Goal: Transaction & Acquisition: Purchase product/service

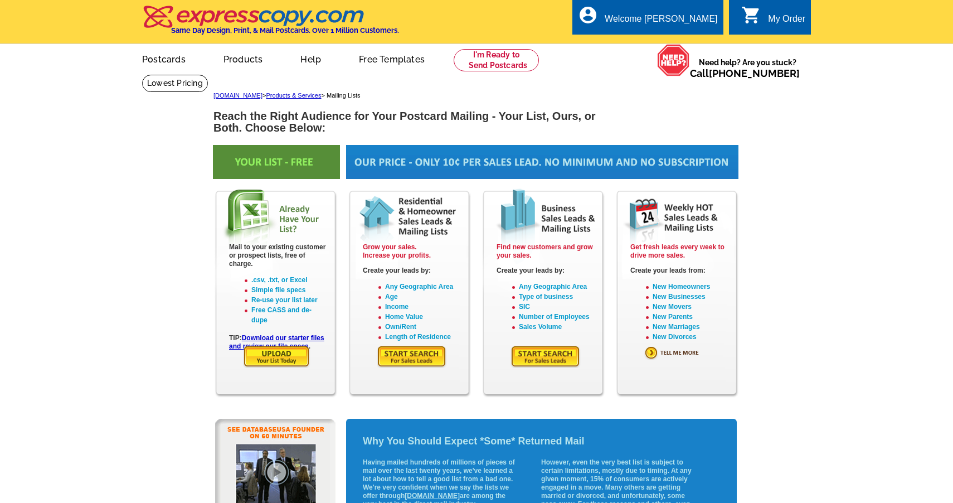
click at [755, 16] on icon "shopping_cart" at bounding box center [751, 15] width 20 height 20
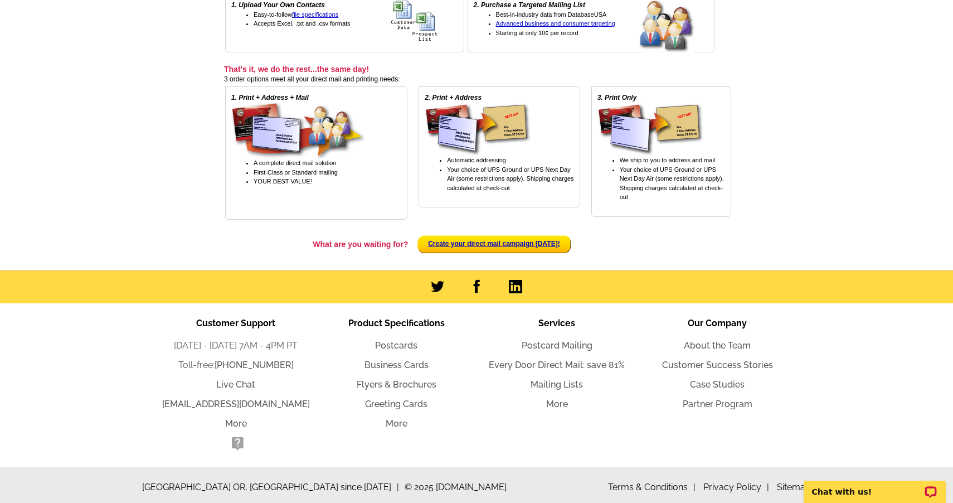
scroll to position [358, 0]
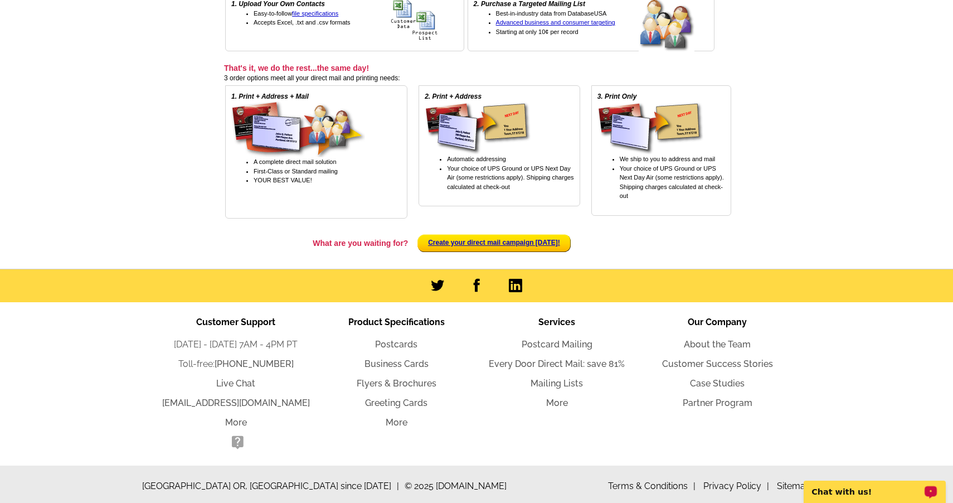
click at [858, 491] on p "Chat with us!" at bounding box center [867, 491] width 110 height 9
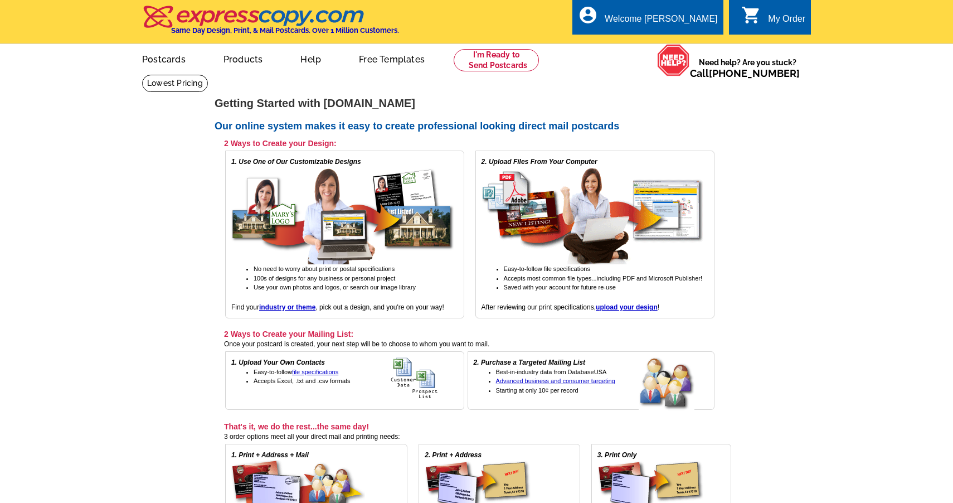
scroll to position [0, 0]
click at [695, 20] on div "Welcome [PERSON_NAME]" at bounding box center [661, 22] width 113 height 16
click at [695, 42] on link "My Account" at bounding box center [690, 43] width 48 height 10
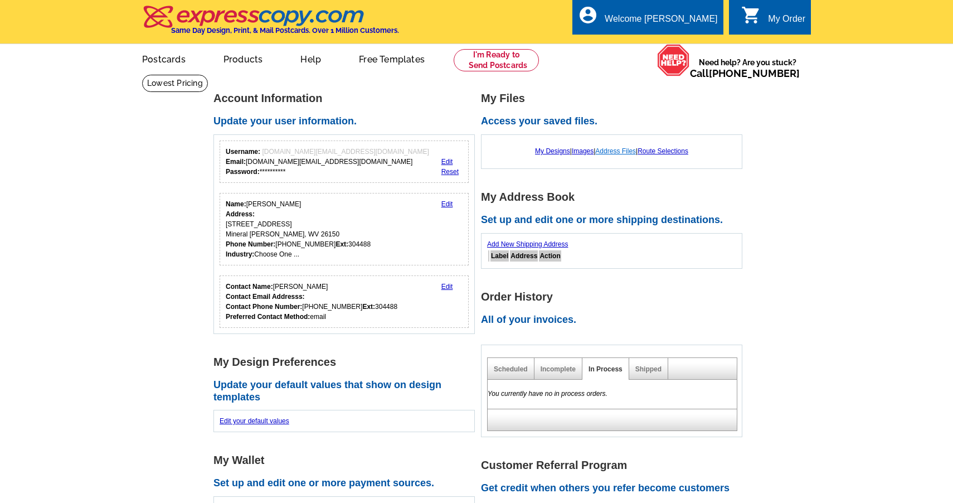
click at [624, 149] on link "Address Files" at bounding box center [615, 151] width 41 height 8
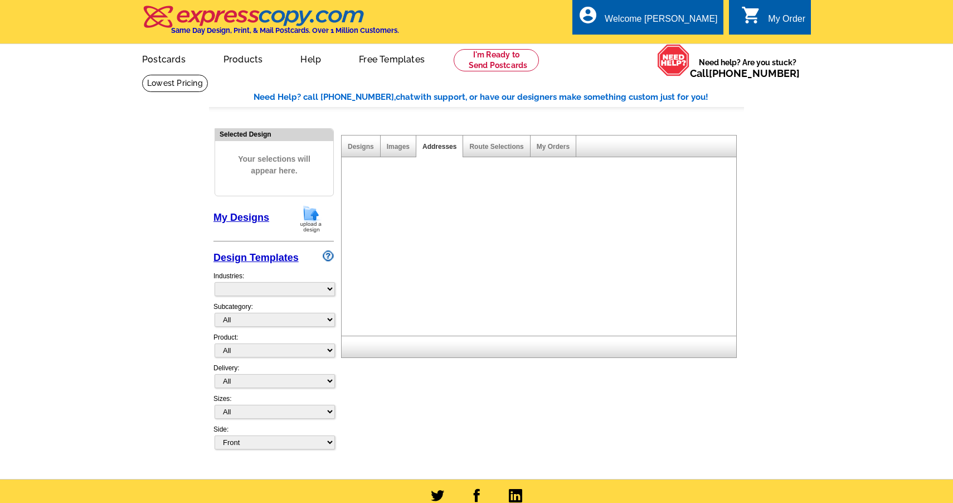
select select "785"
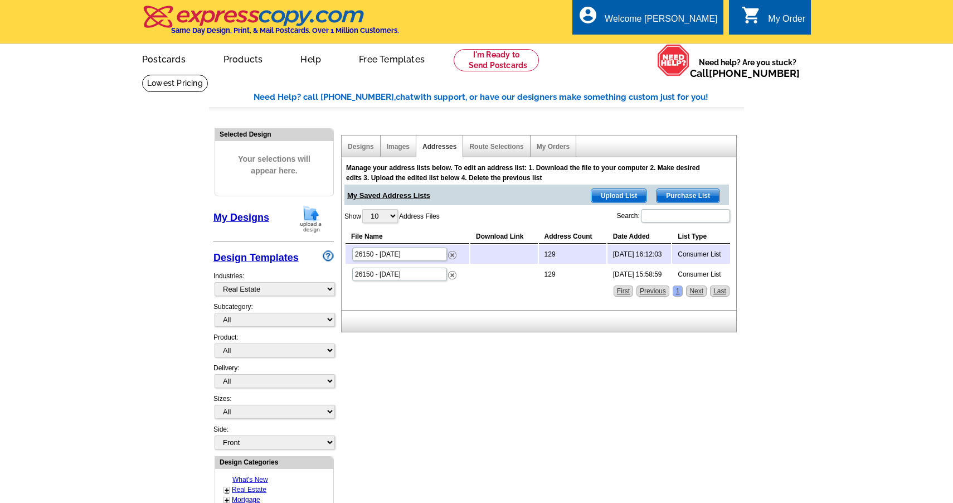
click at [700, 196] on span "Purchase List" at bounding box center [688, 195] width 63 height 13
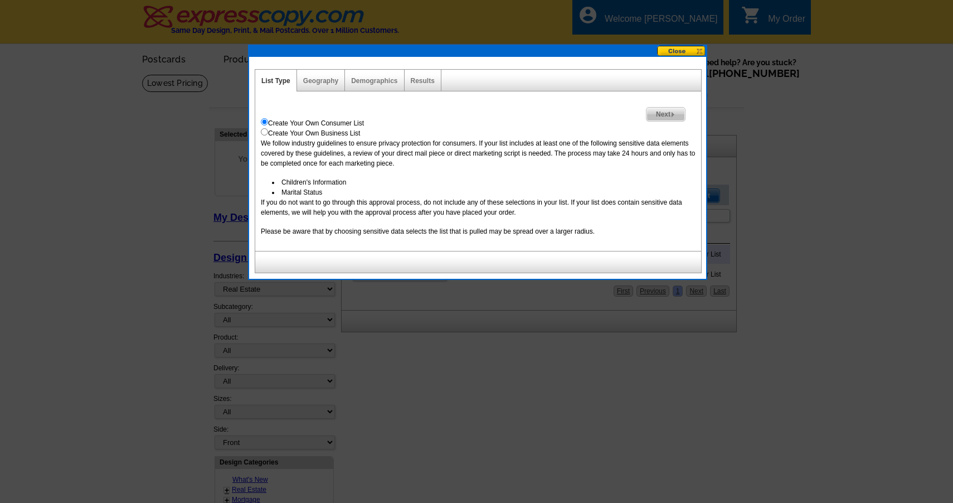
click at [672, 114] on img at bounding box center [673, 114] width 5 height 5
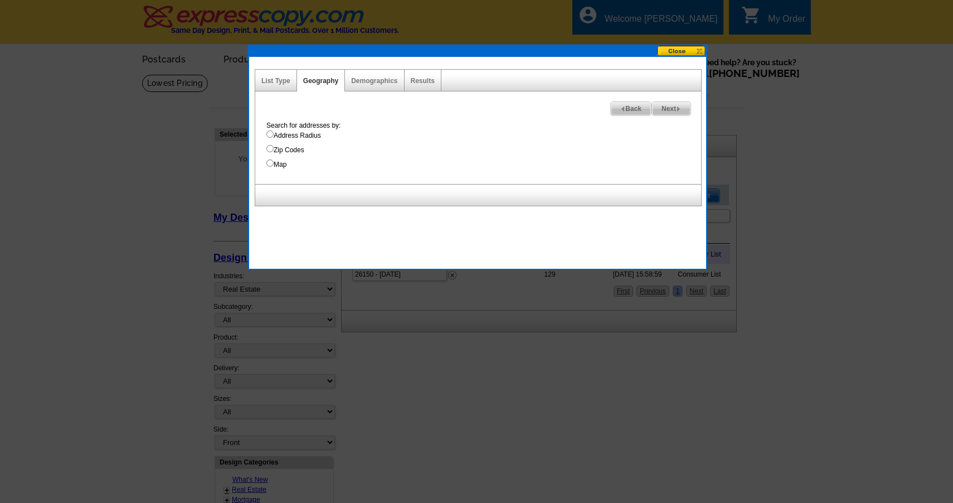
click at [685, 55] on button at bounding box center [681, 51] width 49 height 11
